Goal: Information Seeking & Learning: Learn about a topic

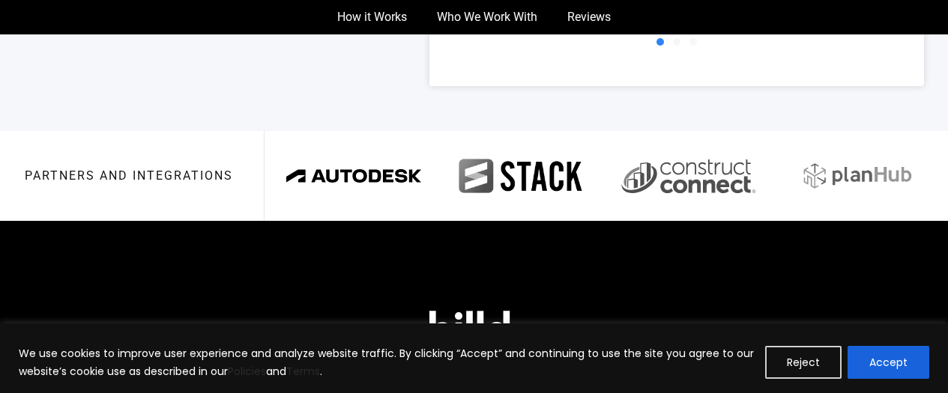
scroll to position [3186, 0]
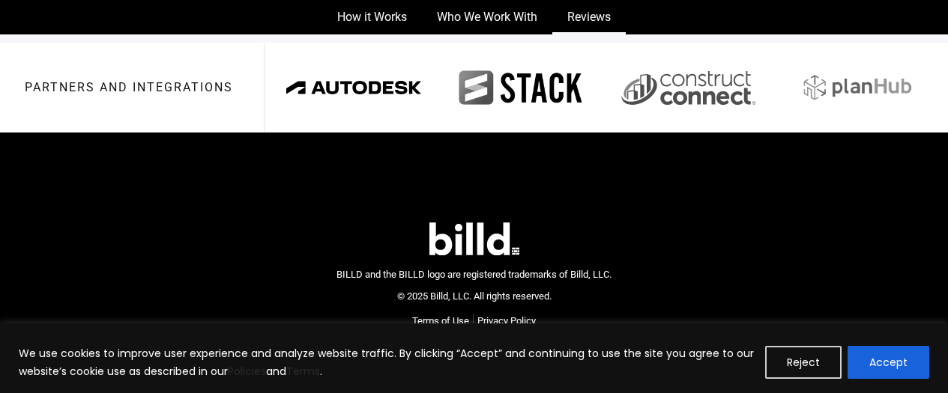
click at [609, 16] on link "Reviews" at bounding box center [588, 17] width 73 height 34
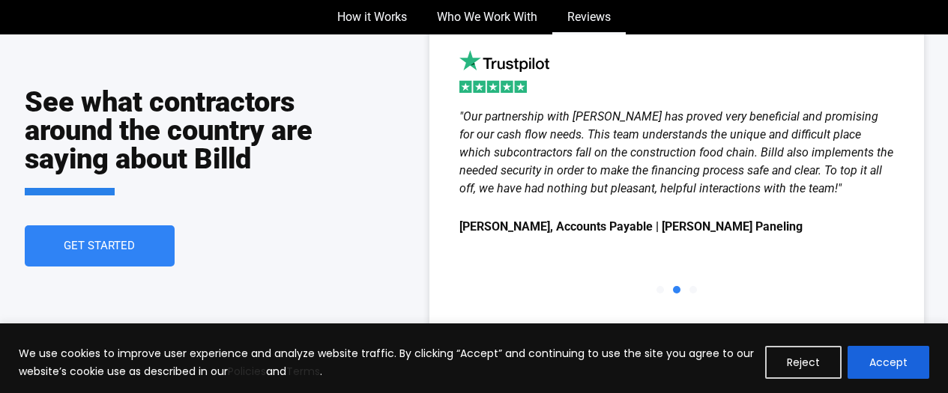
scroll to position [2800, 0]
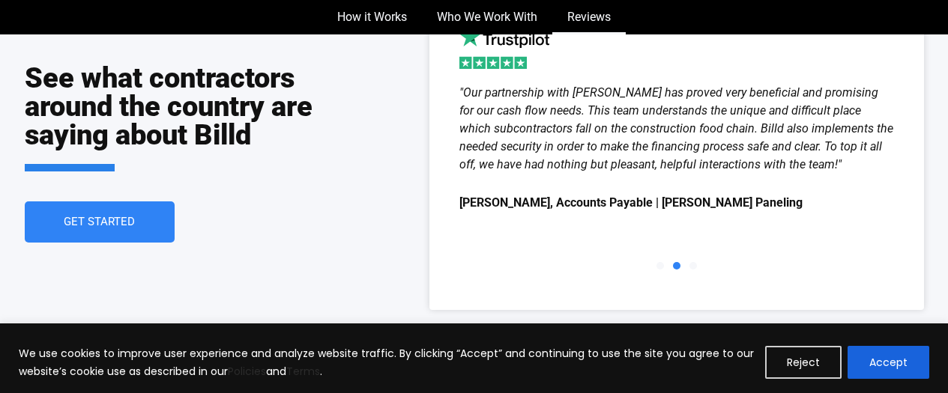
click at [145, 202] on link "Get Started" at bounding box center [100, 222] width 150 height 41
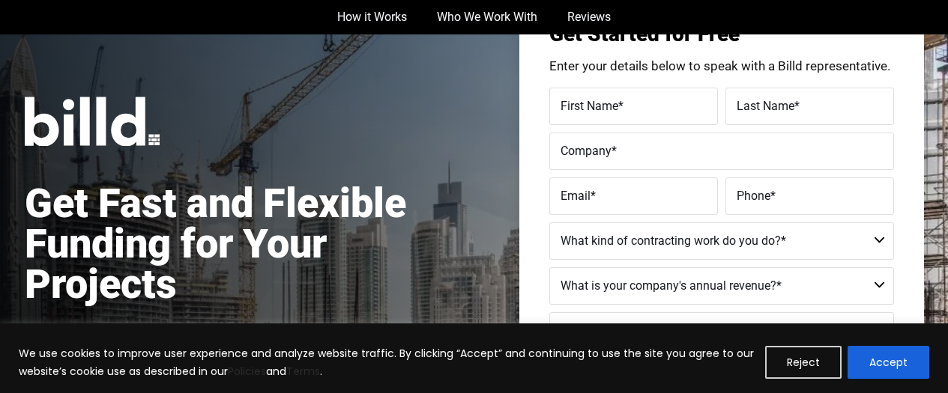
scroll to position [34, 0]
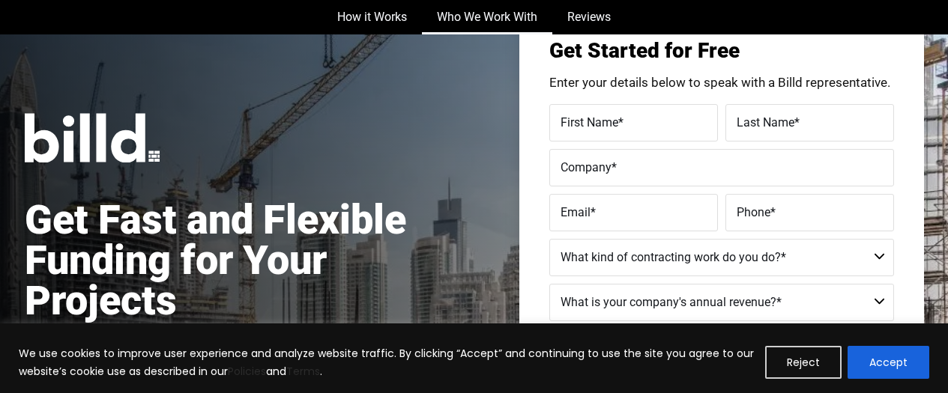
click at [498, 17] on link "Who We Work With" at bounding box center [487, 17] width 130 height 34
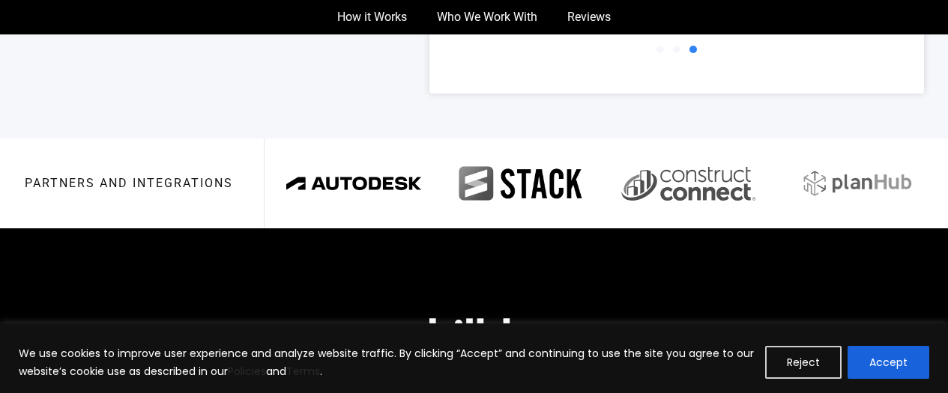
scroll to position [2874, 0]
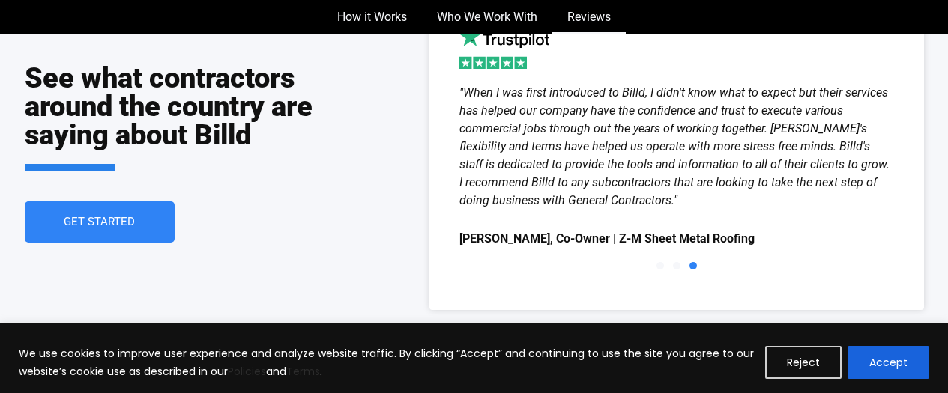
click at [49, 205] on link "Get Started" at bounding box center [100, 222] width 150 height 41
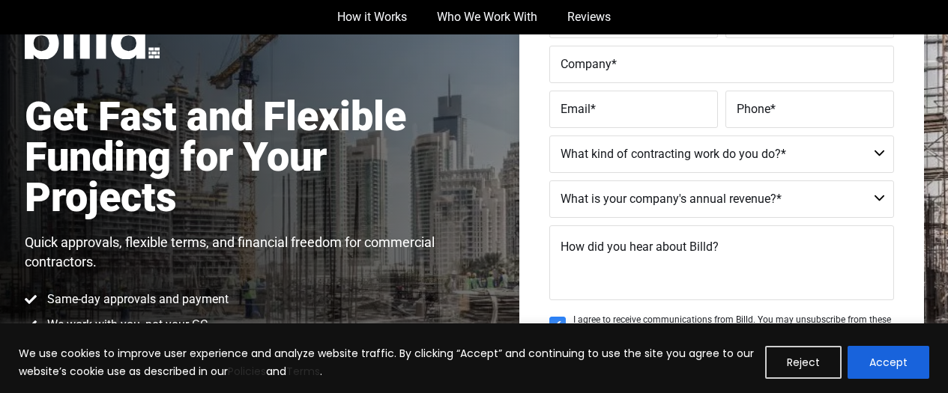
scroll to position [182, 0]
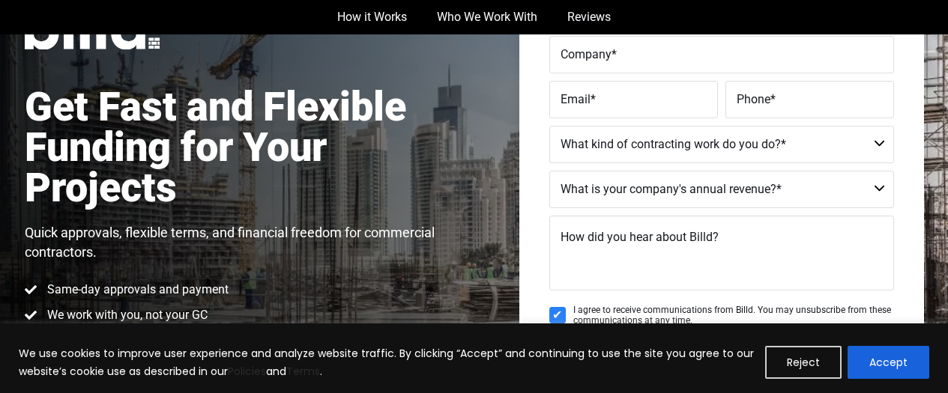
click at [119, 212] on div "Get Fast and Flexible Funding for Your Projects Quick approvals, flexible terms…" at bounding box center [236, 175] width 423 height 350
